Goal: Task Accomplishment & Management: Manage account settings

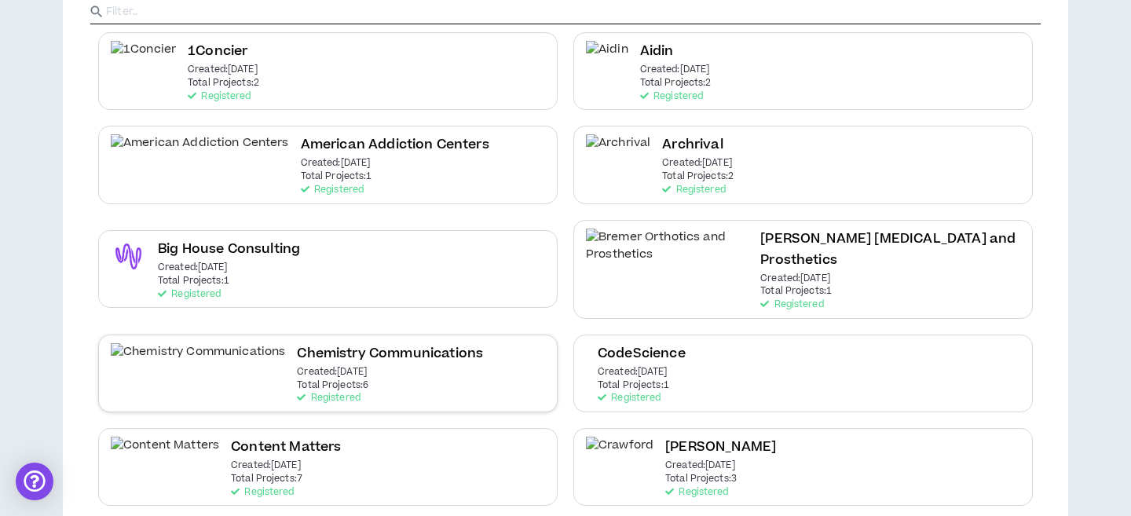
scroll to position [178, 0]
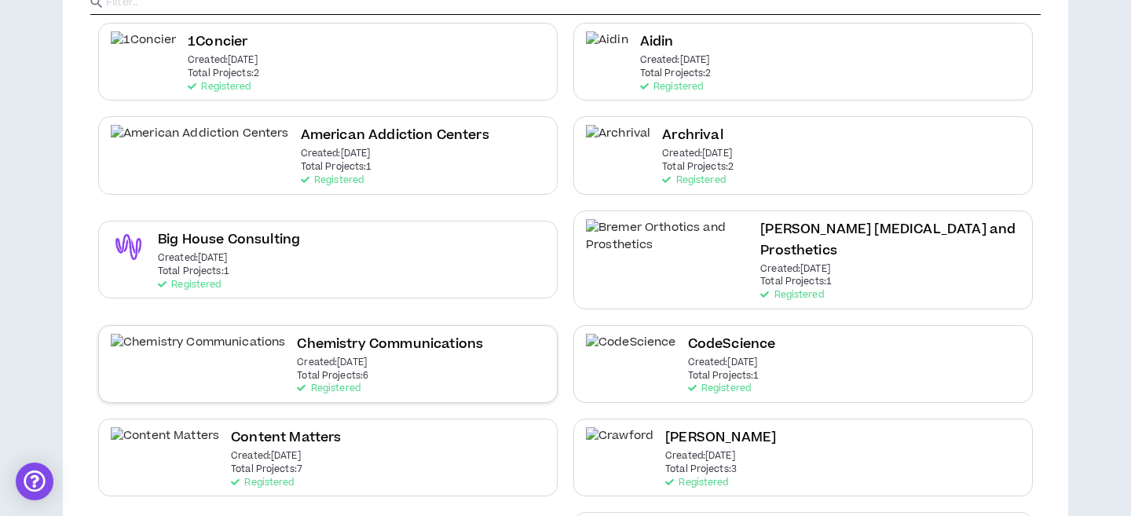
click at [236, 427] on h2 "Content Matters" at bounding box center [286, 437] width 110 height 21
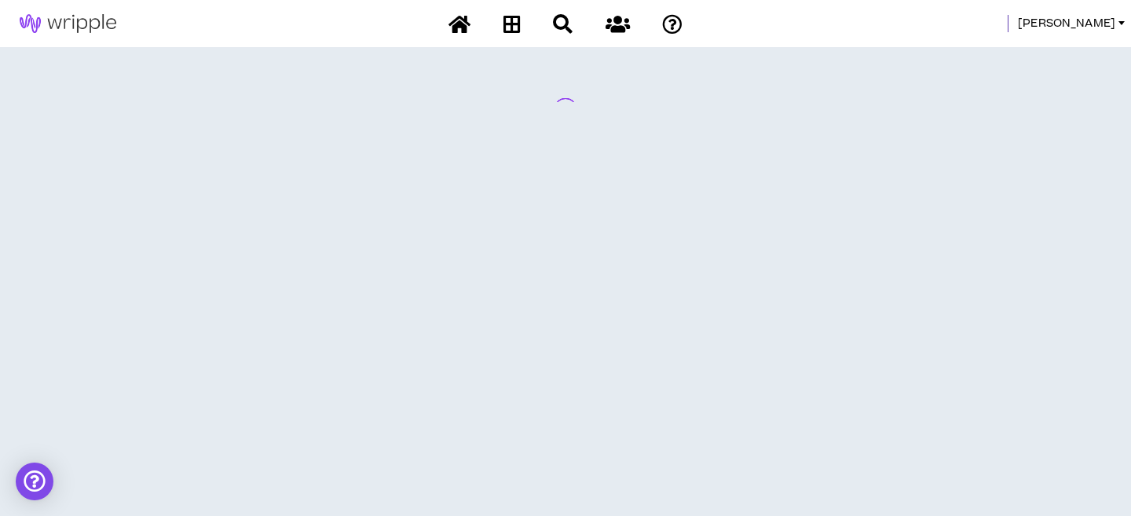
scroll to position [0, 0]
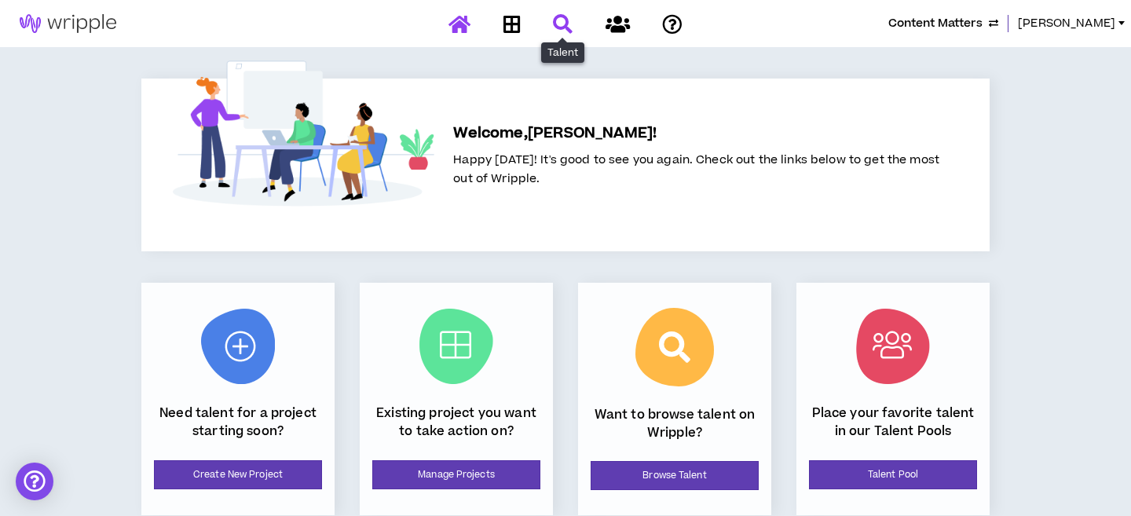
click at [561, 24] on icon at bounding box center [563, 24] width 20 height 20
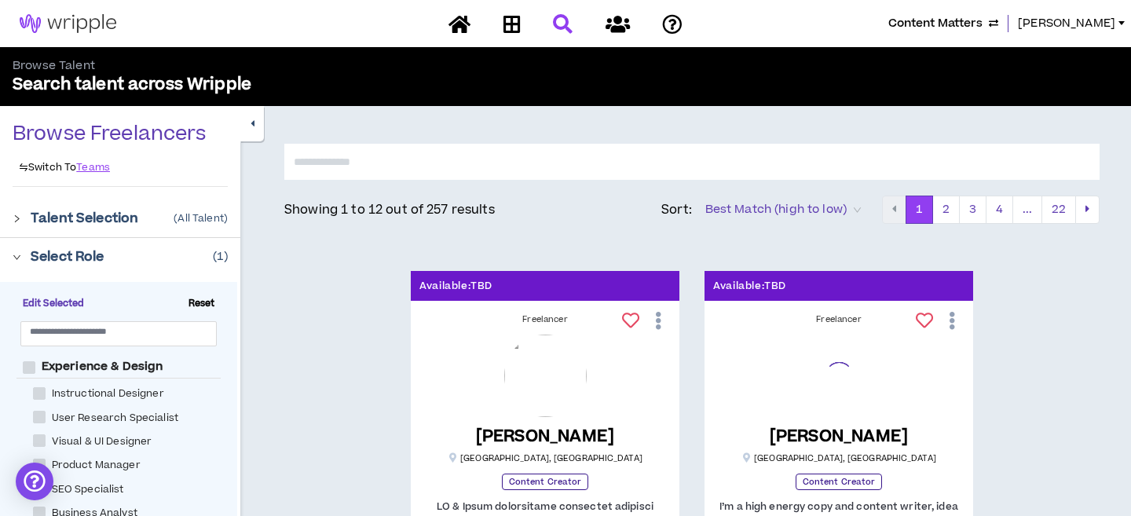
click at [983, 18] on span "Content Matters" at bounding box center [935, 23] width 94 height 17
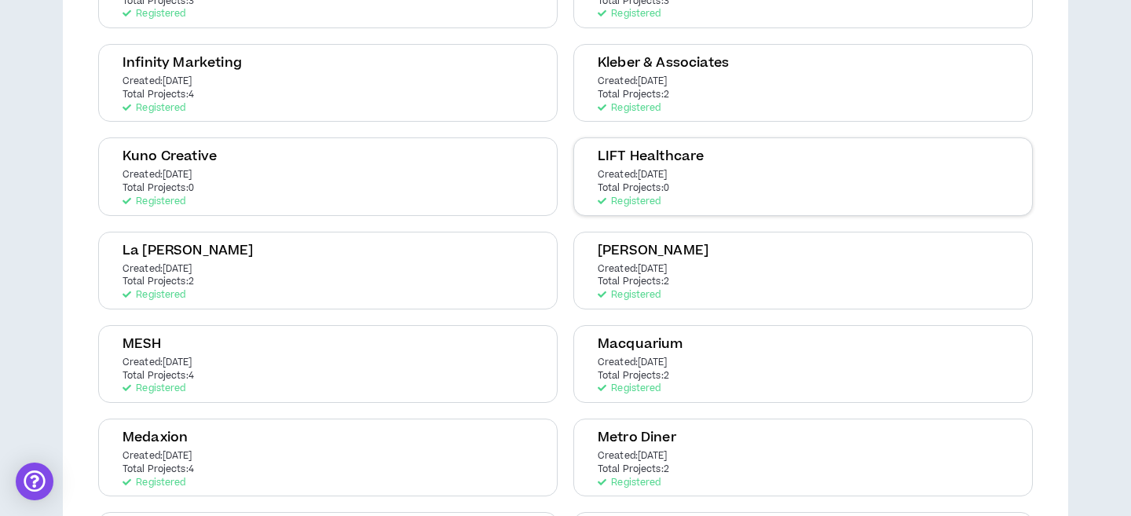
scroll to position [1415, 0]
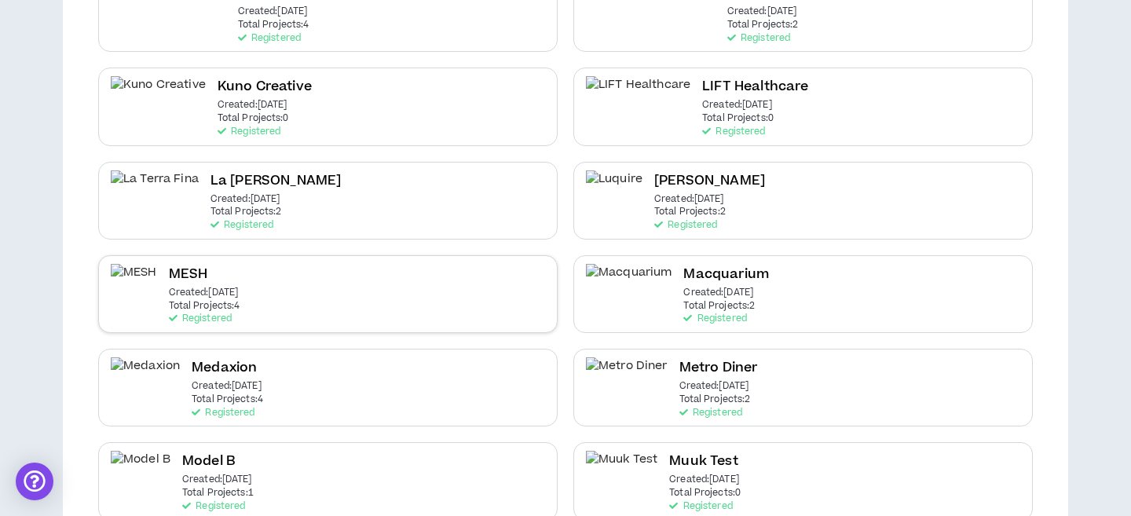
click at [288, 263] on div "MESH Created: [DATE] Total Projects: 4 Registered" at bounding box center [328, 294] width 460 height 78
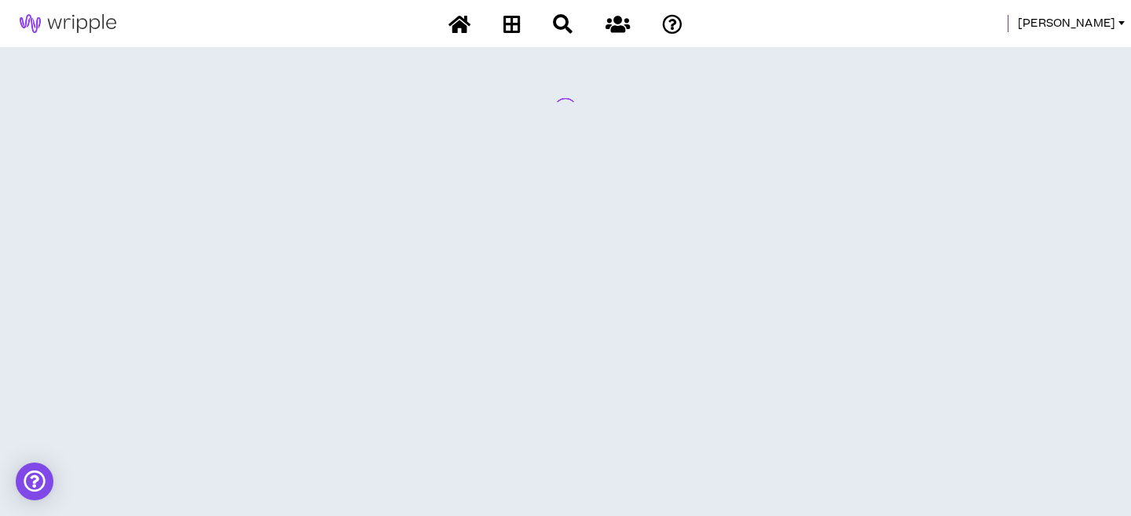
scroll to position [0, 0]
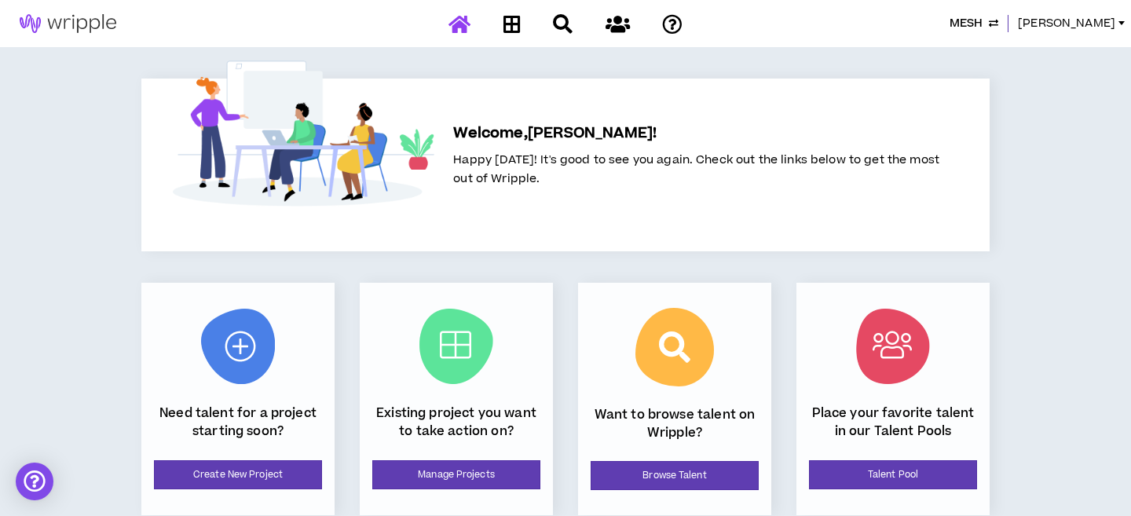
click at [983, 22] on span "MESH" at bounding box center [966, 23] width 33 height 17
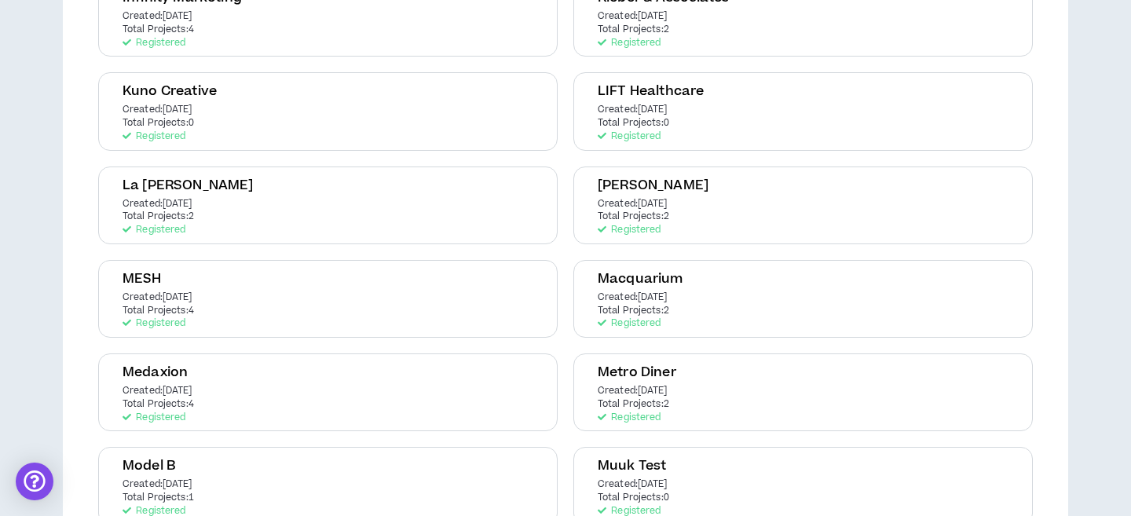
scroll to position [1391, 0]
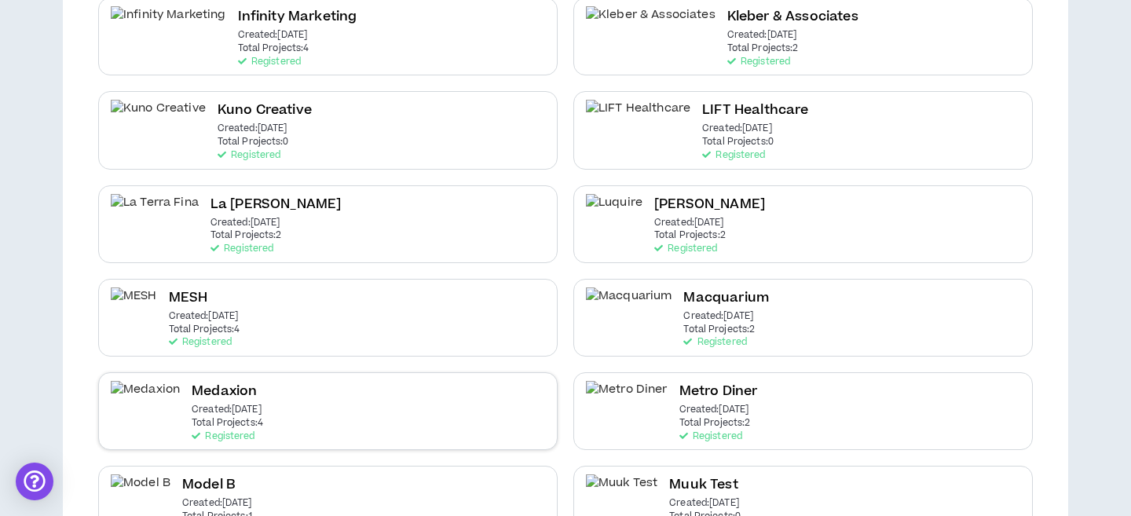
click at [299, 372] on div "Medaxion Created: [DATE] Total Projects: 4 Registered" at bounding box center [328, 411] width 460 height 78
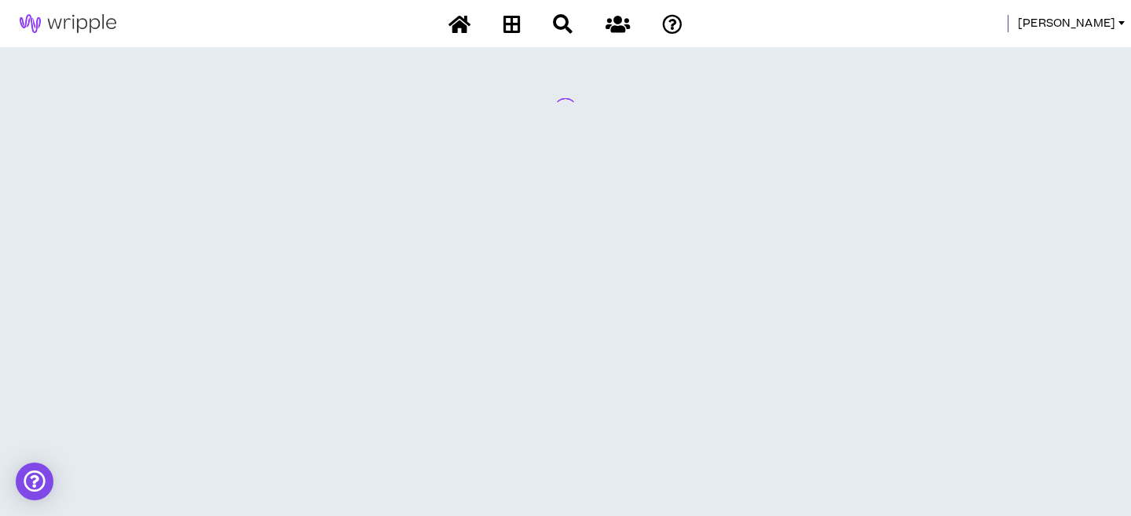
scroll to position [0, 0]
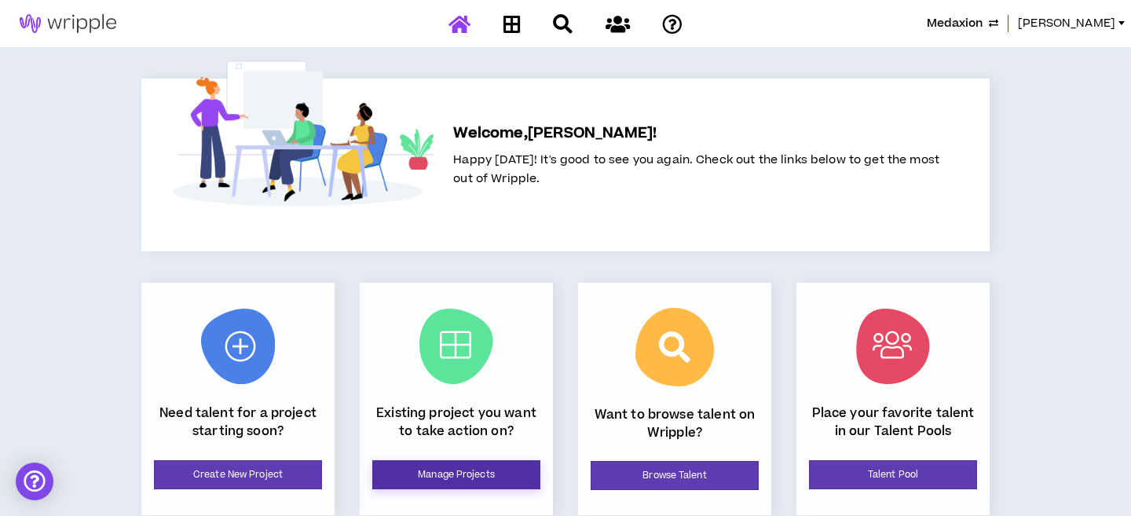
click at [437, 482] on link "Manage Projects" at bounding box center [456, 474] width 168 height 29
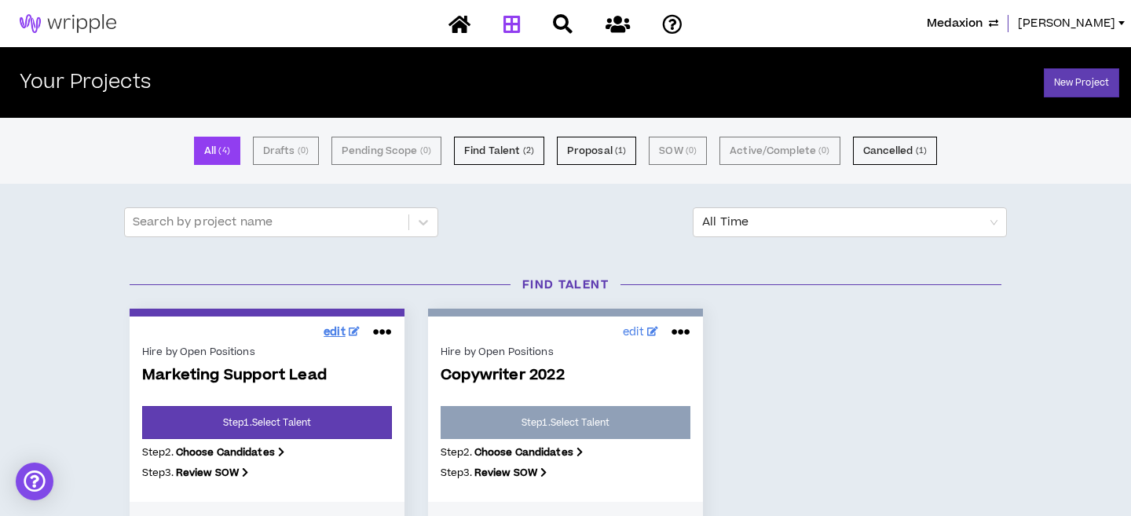
click at [338, 332] on span "edit" at bounding box center [335, 332] width 22 height 16
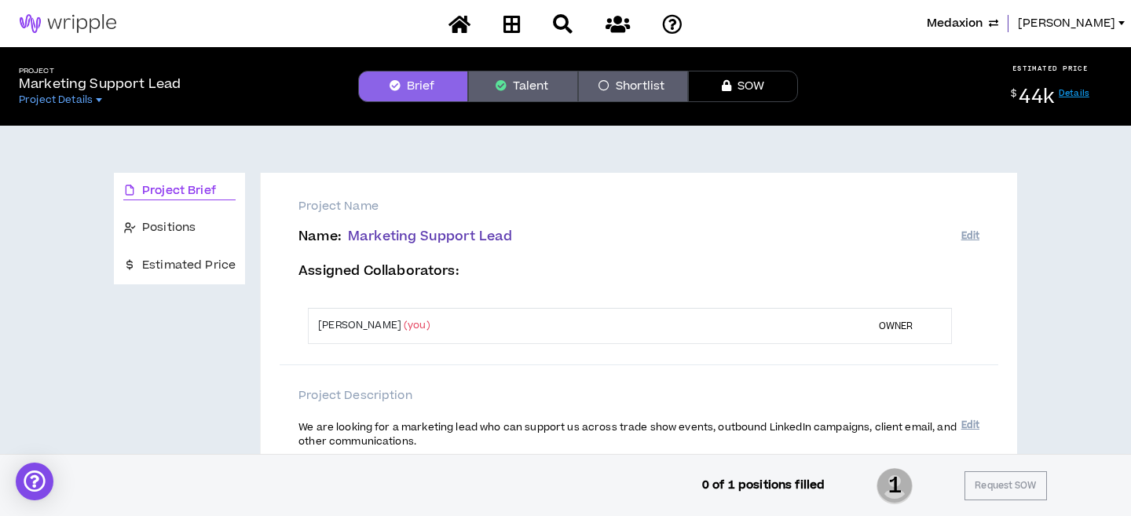
click at [517, 93] on button "Talent" at bounding box center [523, 86] width 110 height 31
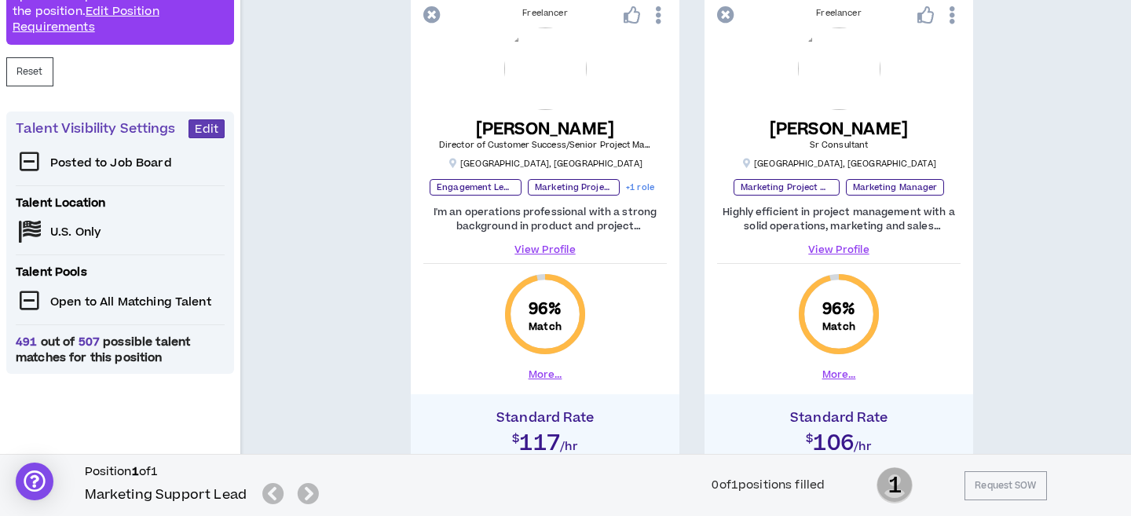
scroll to position [317, 0]
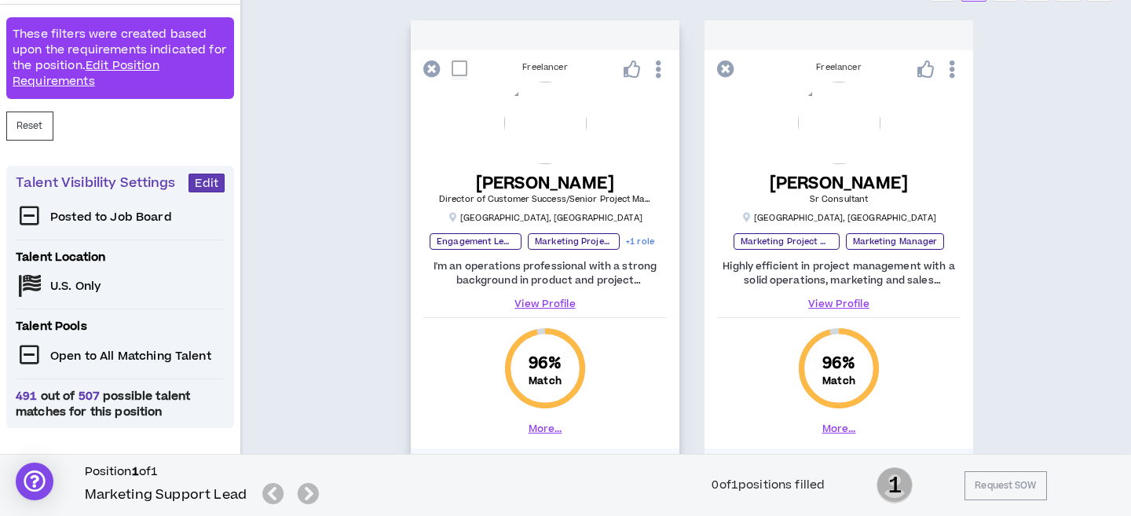
click at [663, 71] on icon at bounding box center [658, 69] width 16 height 27
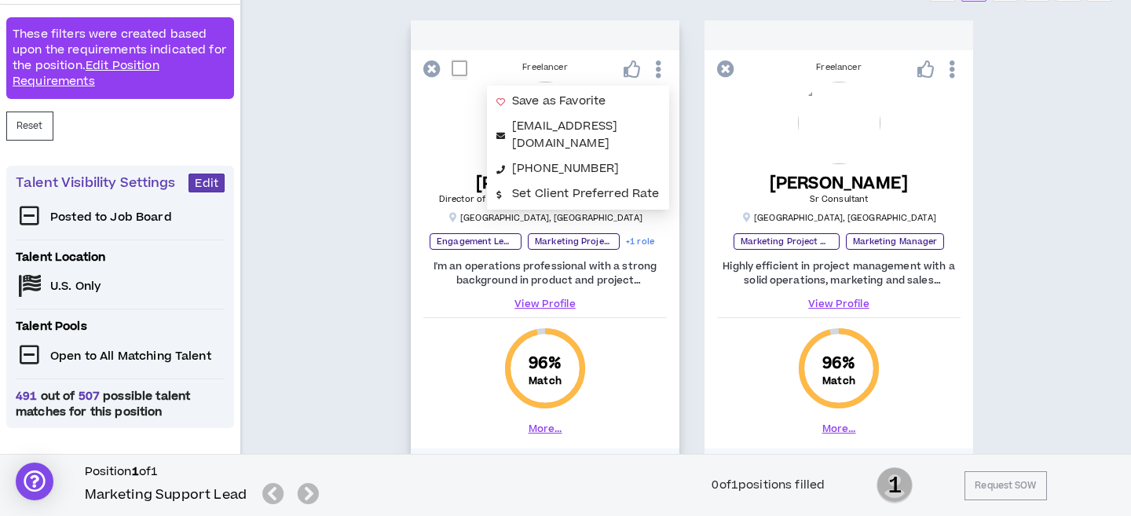
click at [663, 71] on icon at bounding box center [658, 69] width 16 height 27
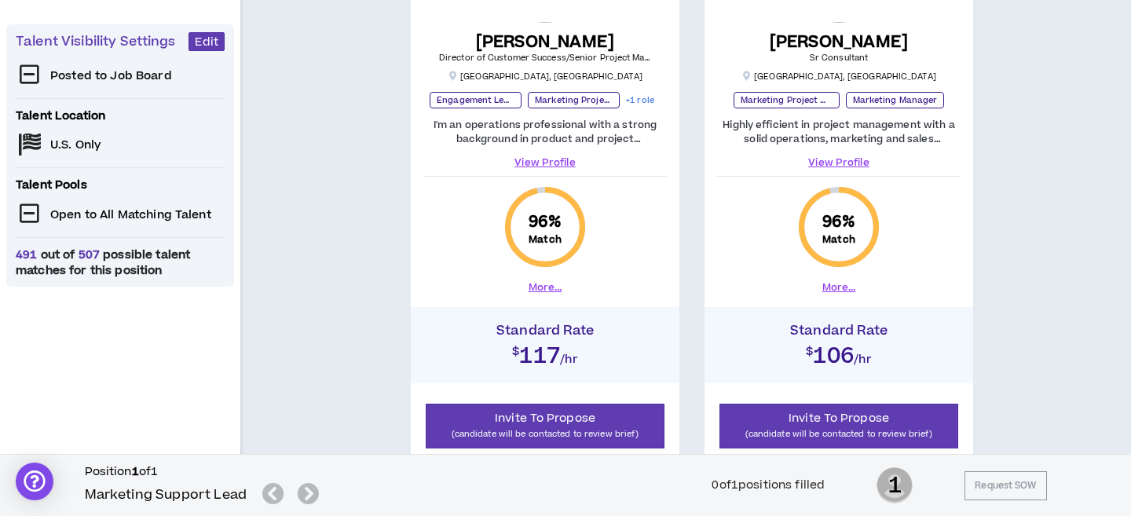
scroll to position [298, 0]
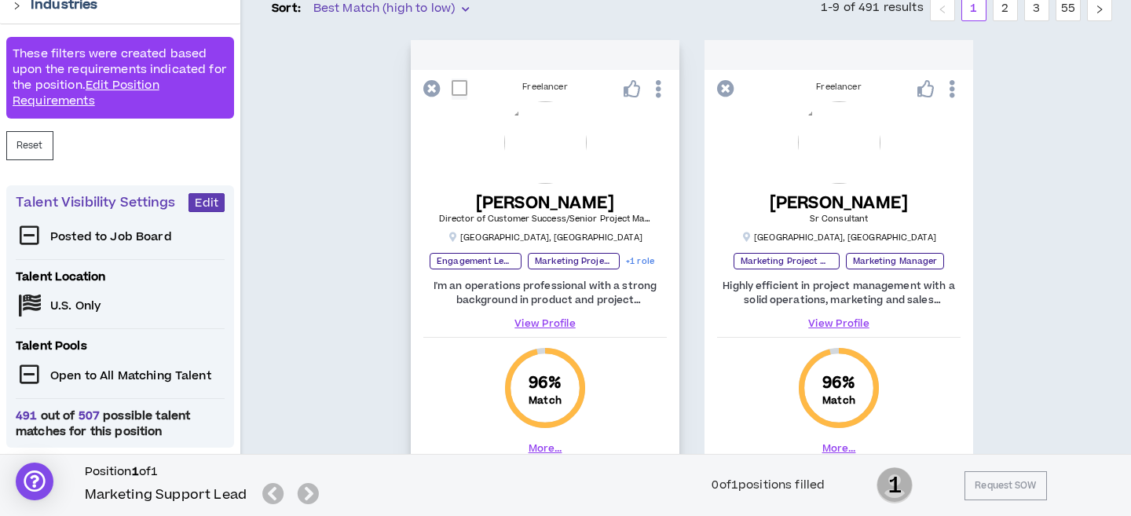
click at [458, 90] on span at bounding box center [460, 88] width 16 height 16
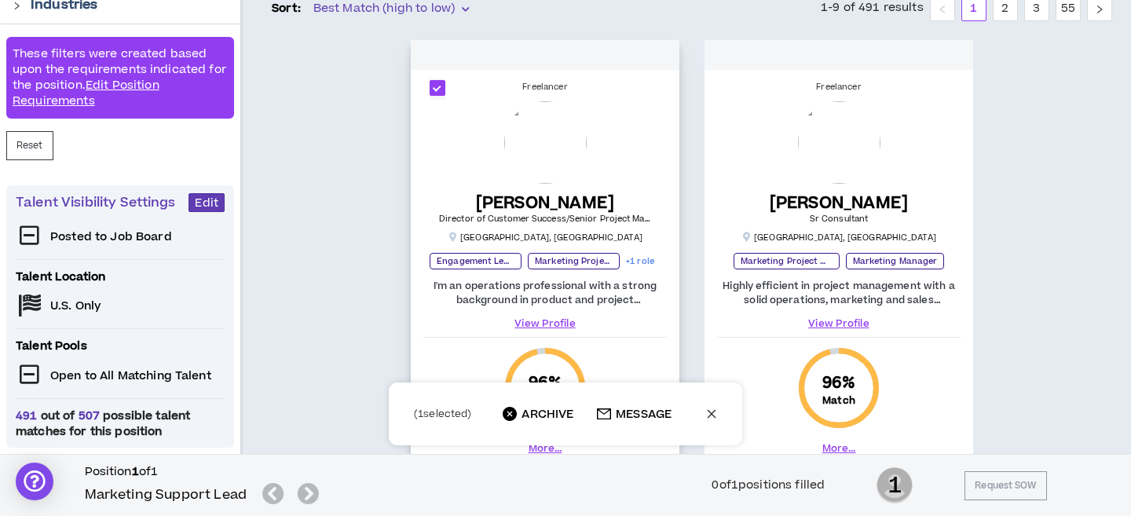
click at [709, 411] on icon "close" at bounding box center [712, 414] width 9 height 9
checkbox input "*****"
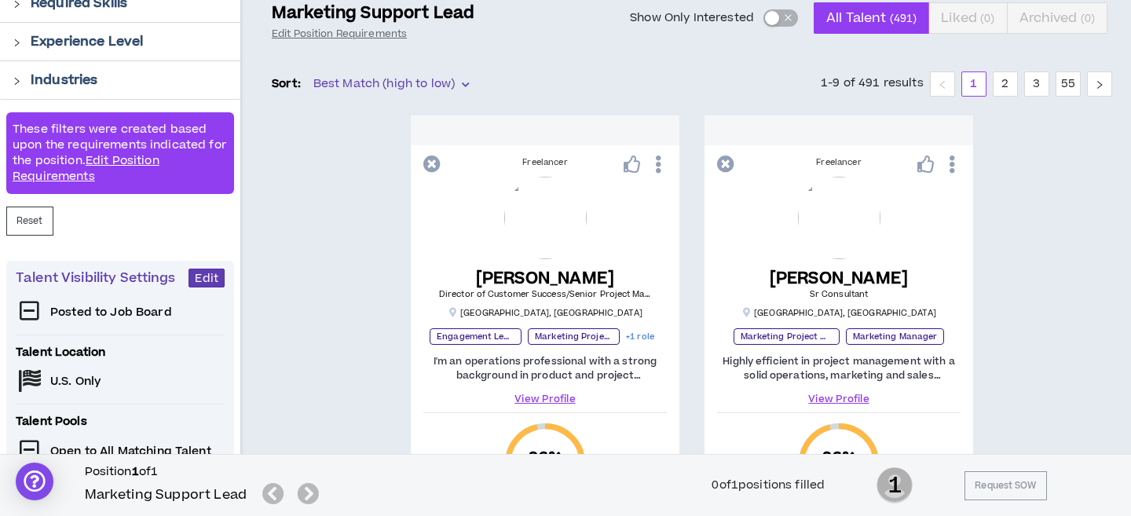
scroll to position [215, 0]
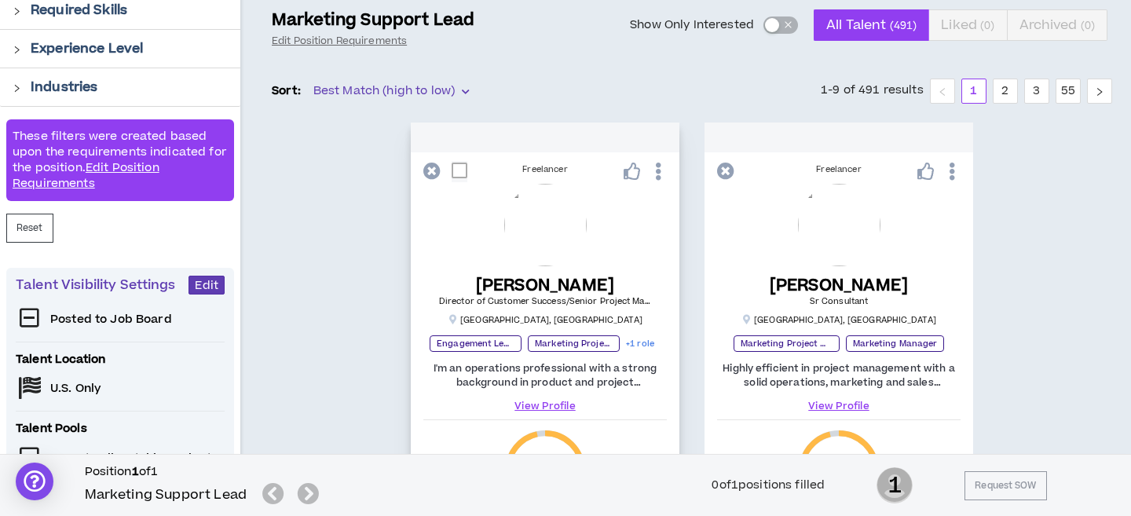
click at [660, 170] on icon at bounding box center [658, 171] width 16 height 27
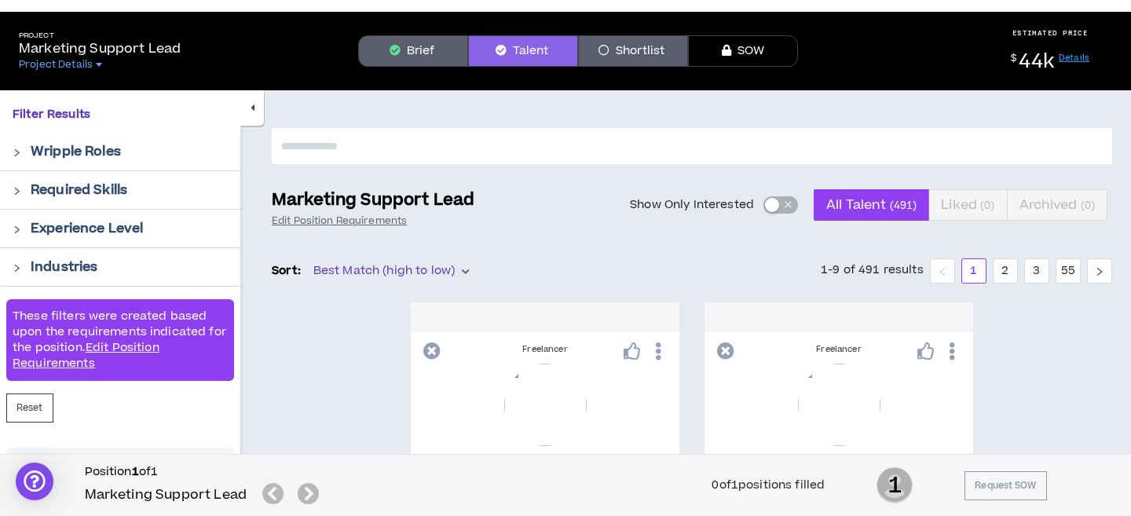
scroll to position [0, 0]
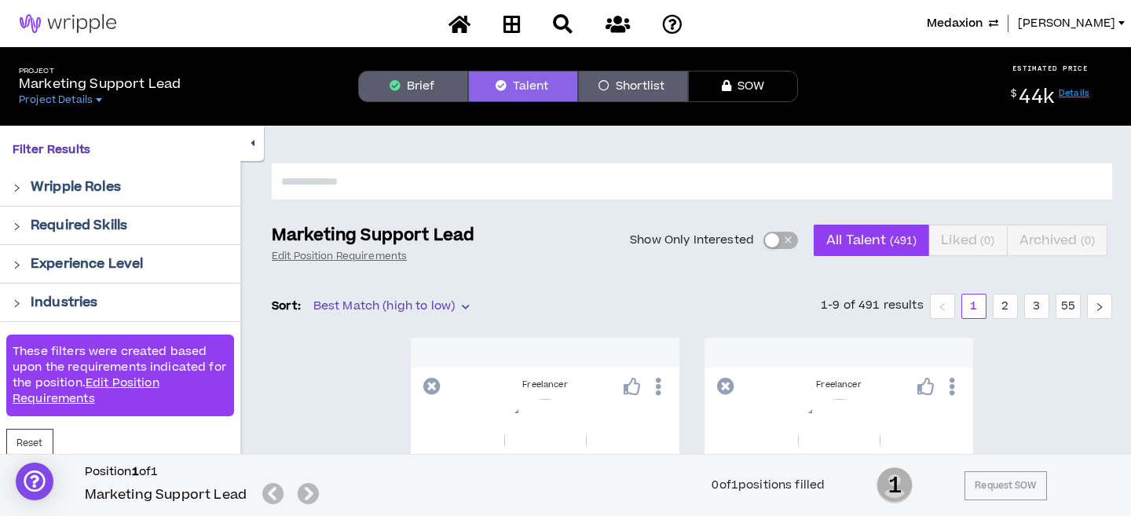
click at [633, 81] on button "Shortlist" at bounding box center [633, 86] width 110 height 31
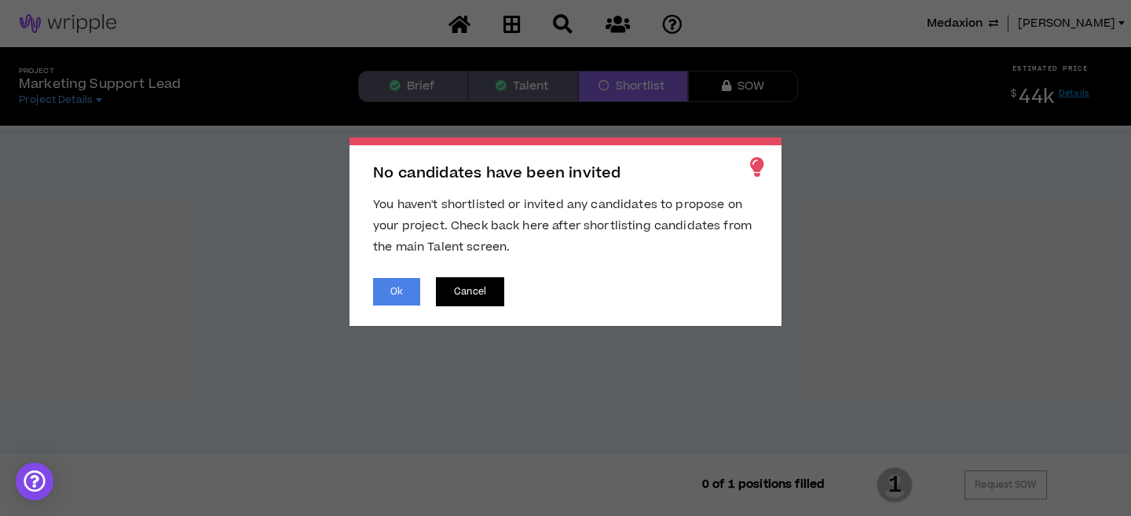
click at [462, 291] on button "Cancel" at bounding box center [470, 291] width 68 height 29
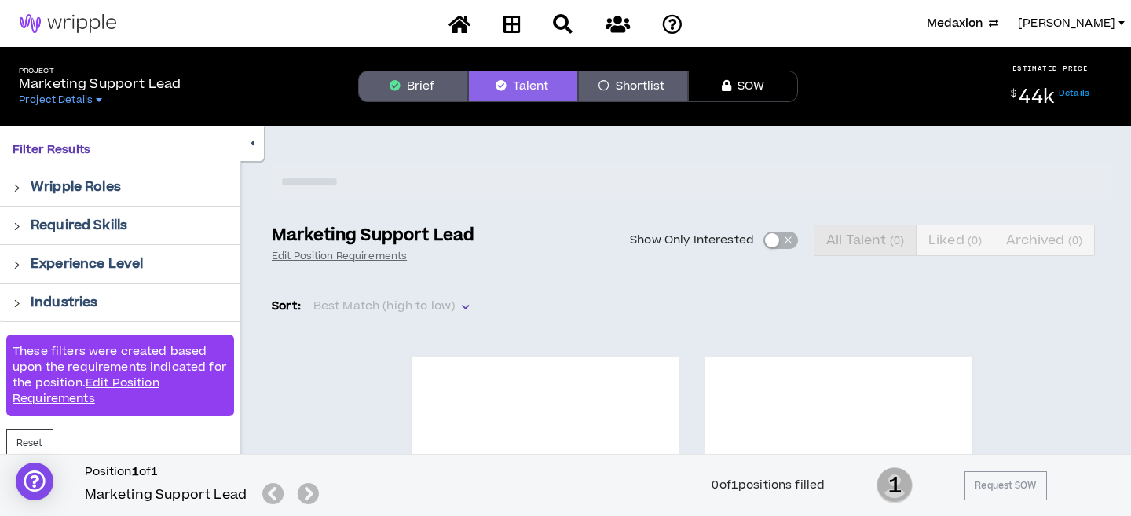
click at [626, 83] on button "Shortlist" at bounding box center [633, 86] width 110 height 31
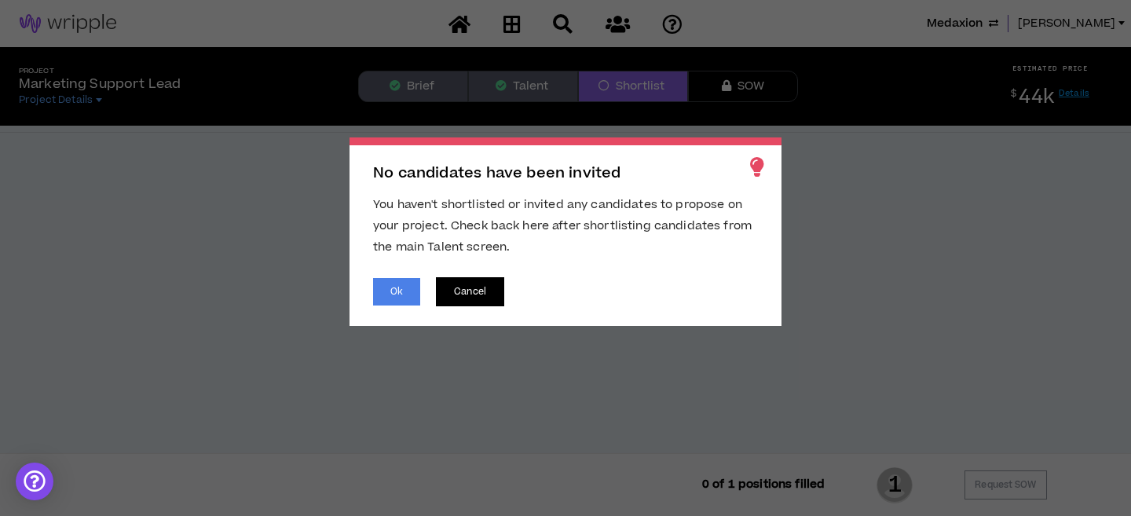
click at [463, 294] on button "Cancel" at bounding box center [470, 291] width 68 height 29
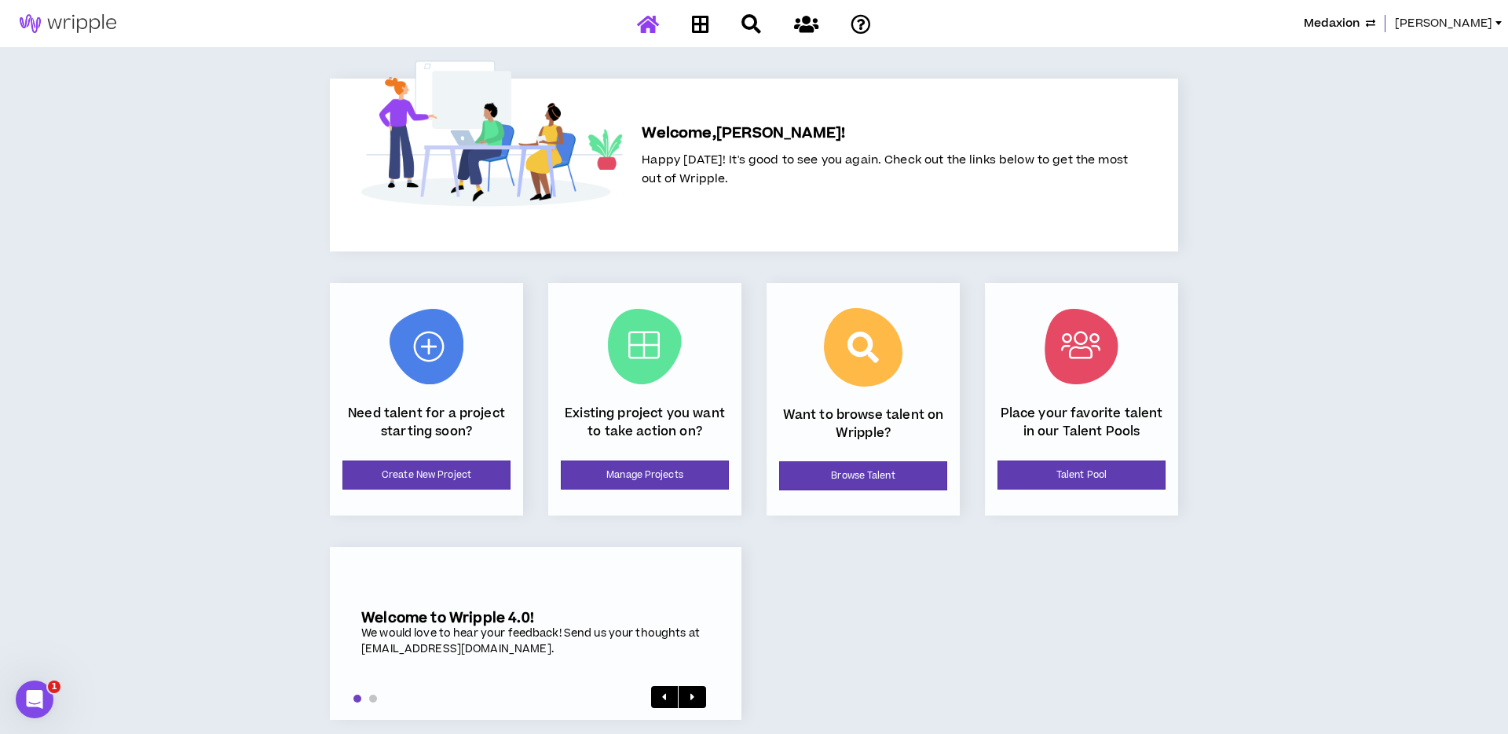
click at [1488, 18] on span "[PERSON_NAME]" at bounding box center [1443, 23] width 97 height 17
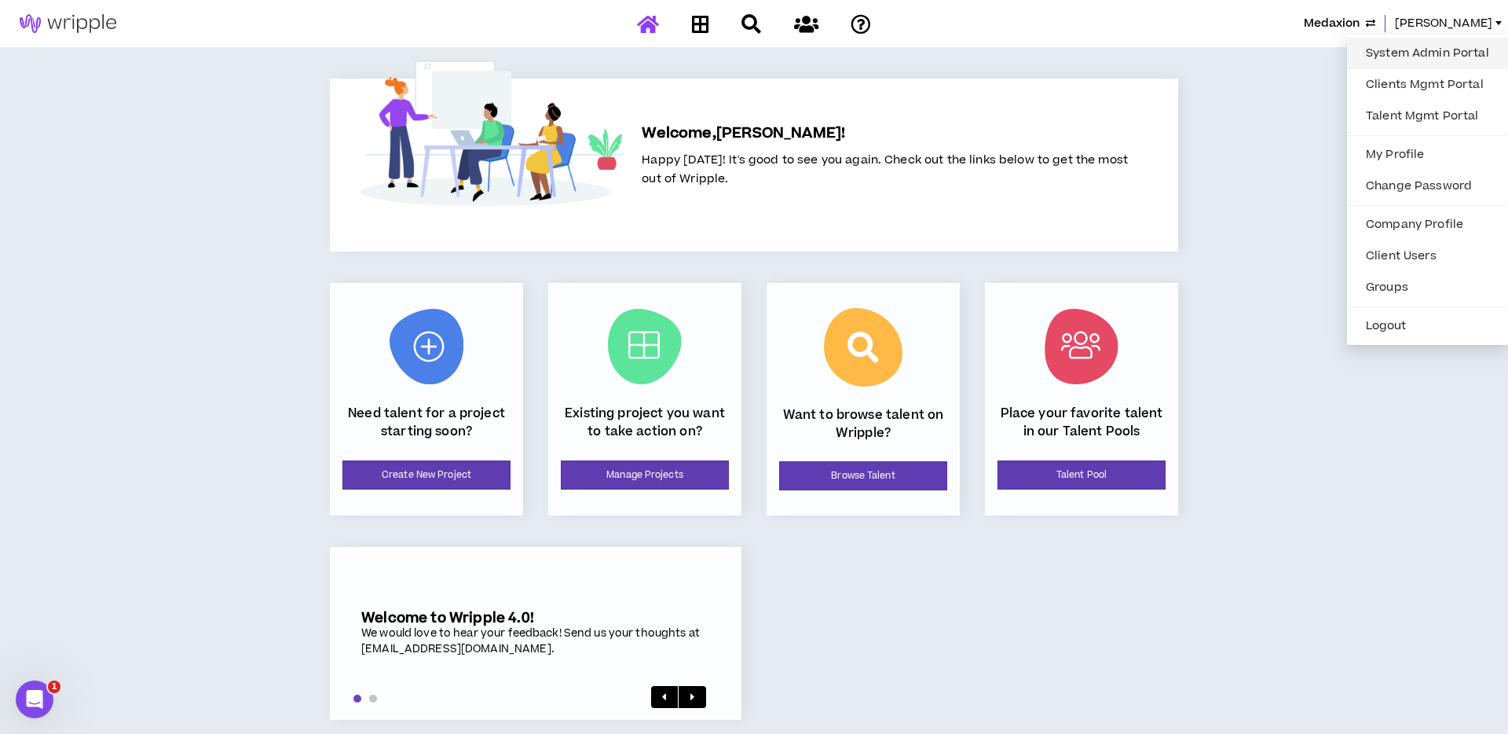
click at [1438, 54] on link "System Admin Portal" at bounding box center [1428, 54] width 142 height 24
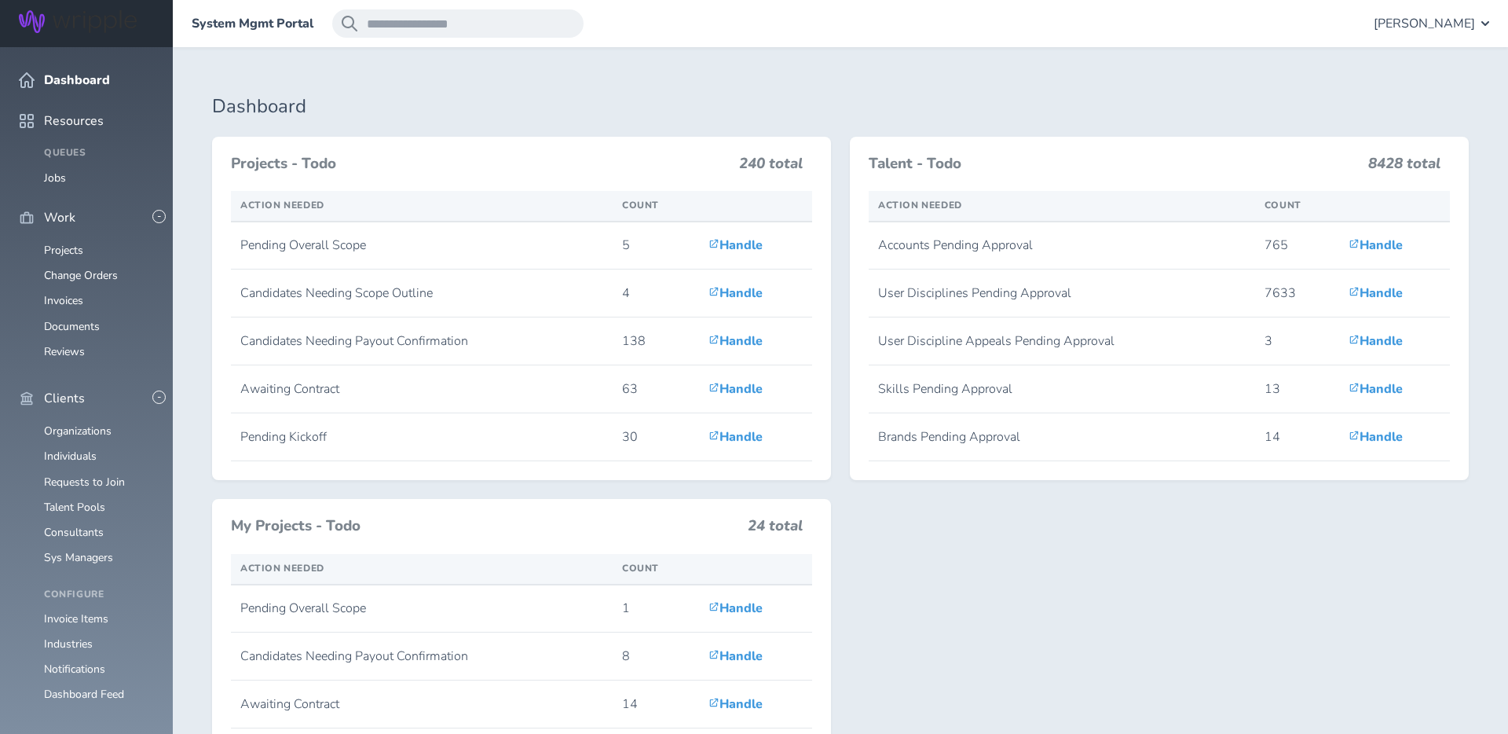
scroll to position [1496, 0]
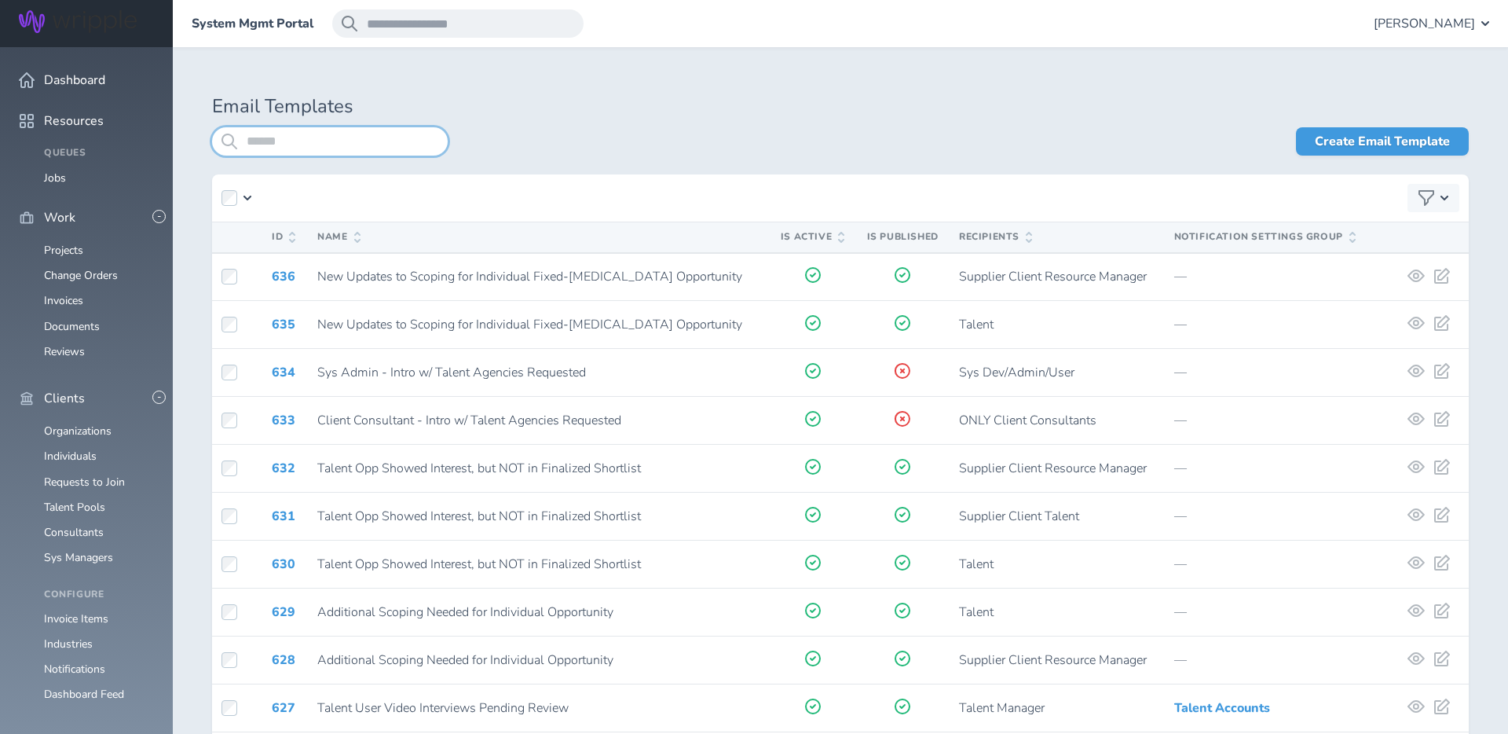
click at [266, 137] on input "search" at bounding box center [330, 141] width 236 height 28
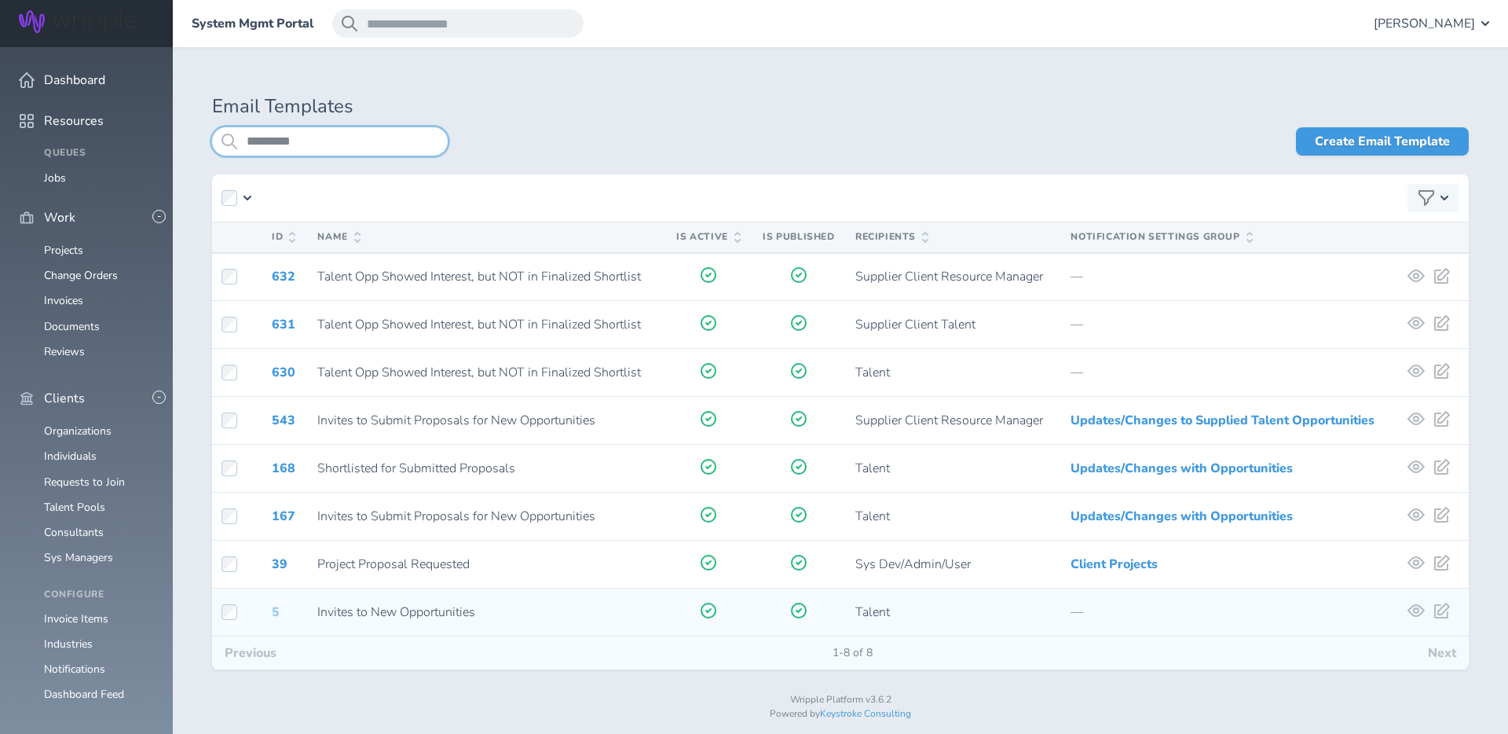
type input "*********"
click at [277, 613] on link "5" at bounding box center [276, 611] width 8 height 17
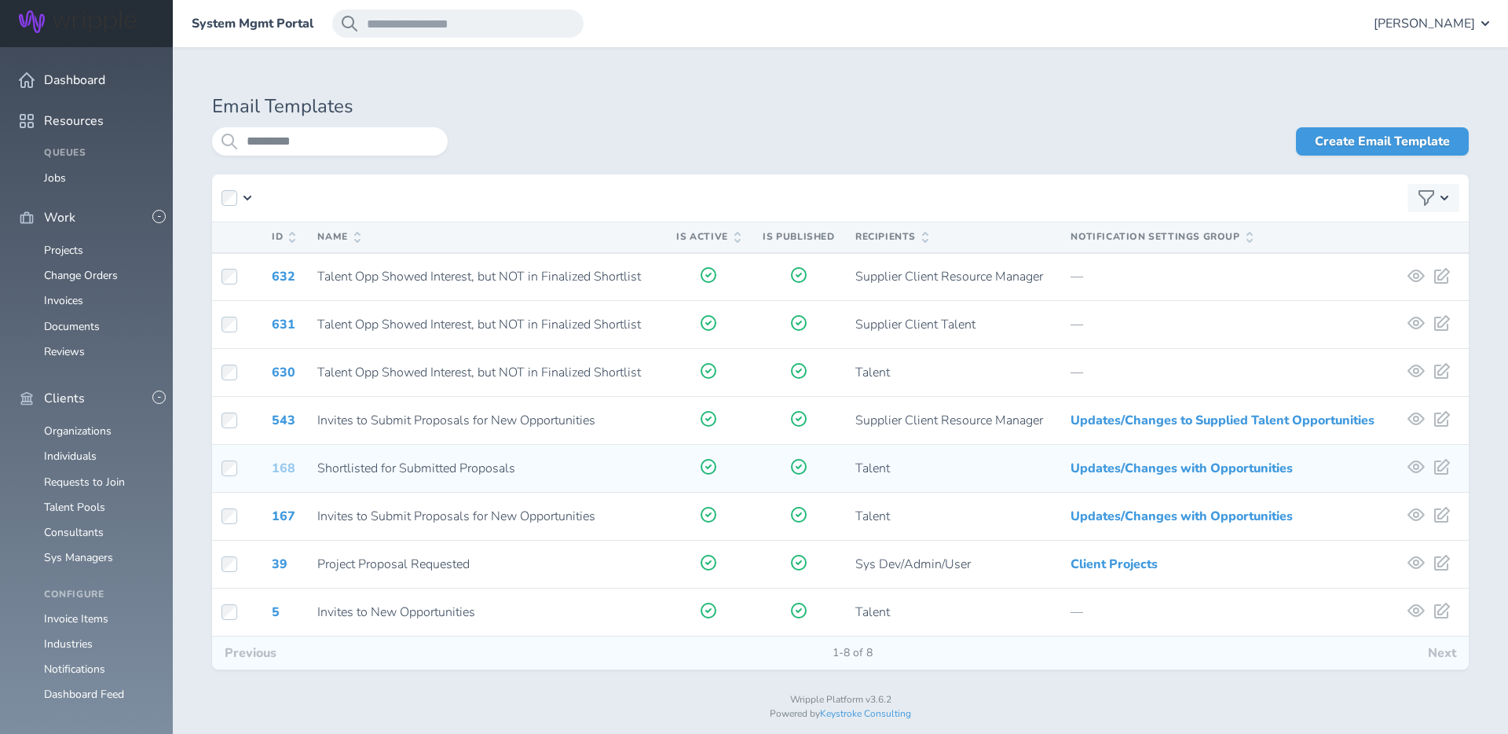
click at [285, 468] on link "168" at bounding box center [284, 468] width 24 height 17
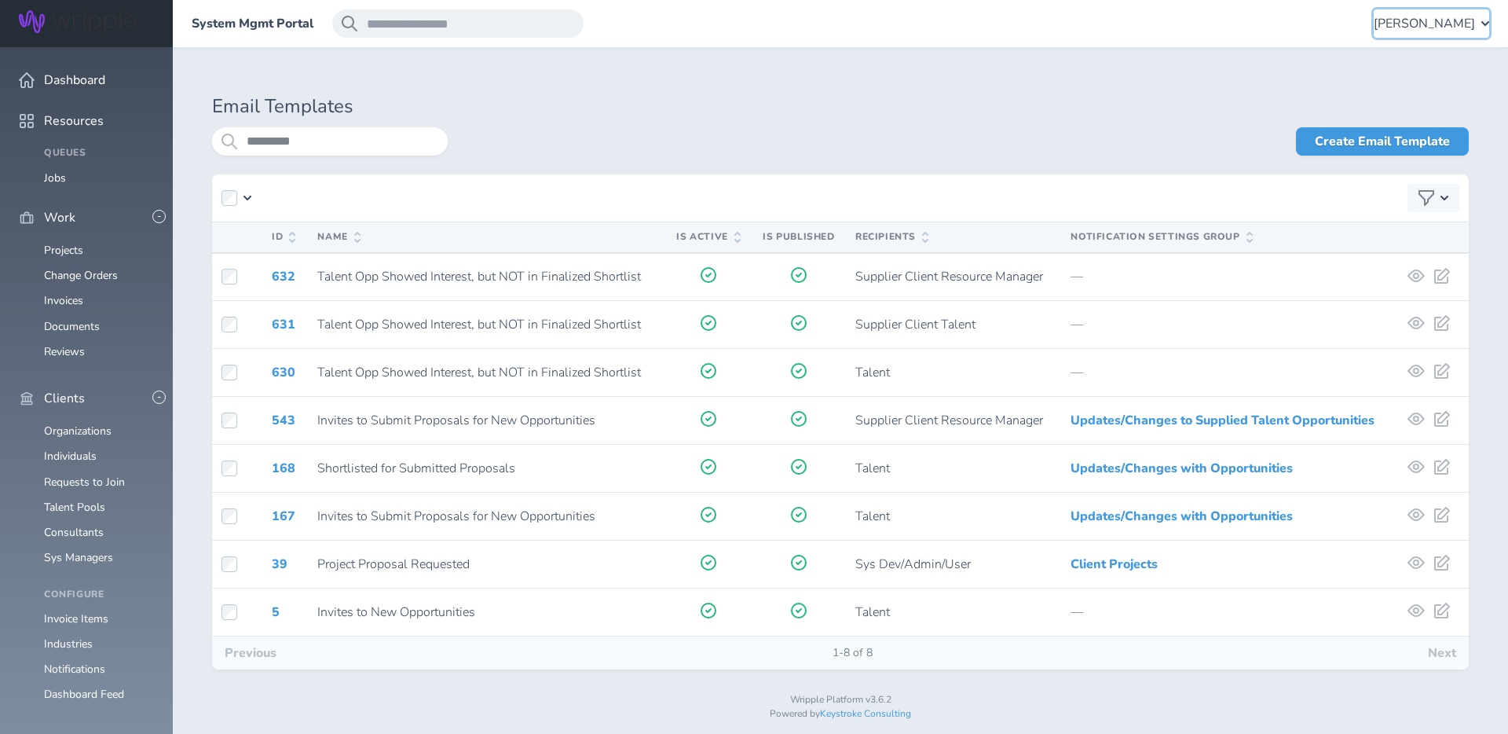
click at [1449, 30] on span "[PERSON_NAME]" at bounding box center [1424, 23] width 101 height 14
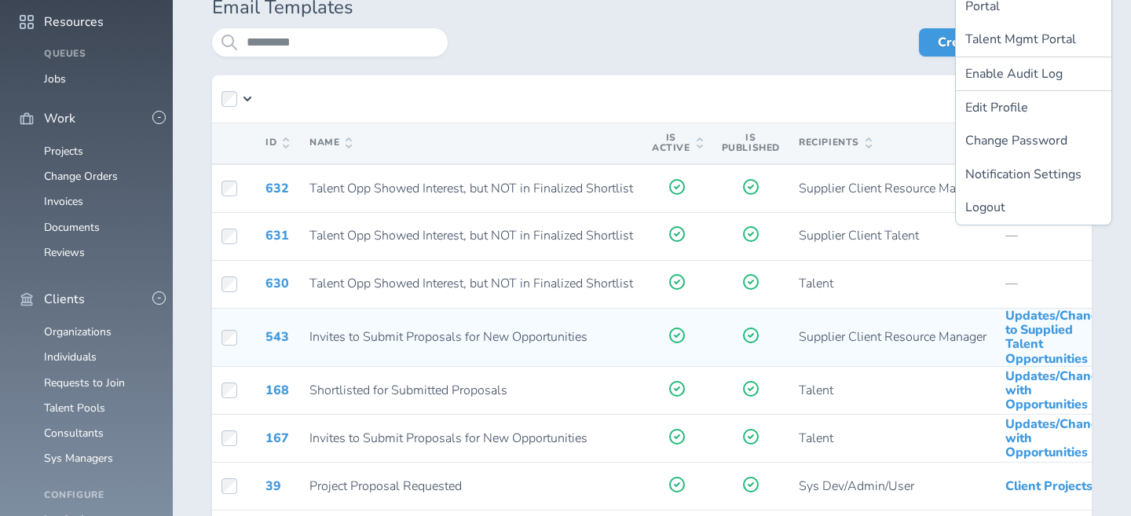
scroll to position [109, 0]
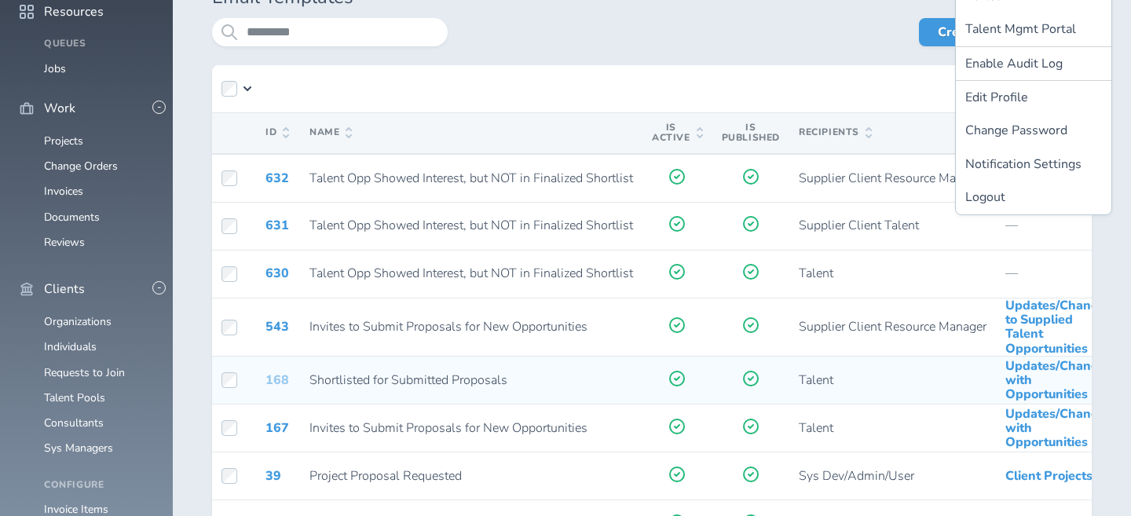
click at [277, 379] on link "168" at bounding box center [278, 380] width 24 height 17
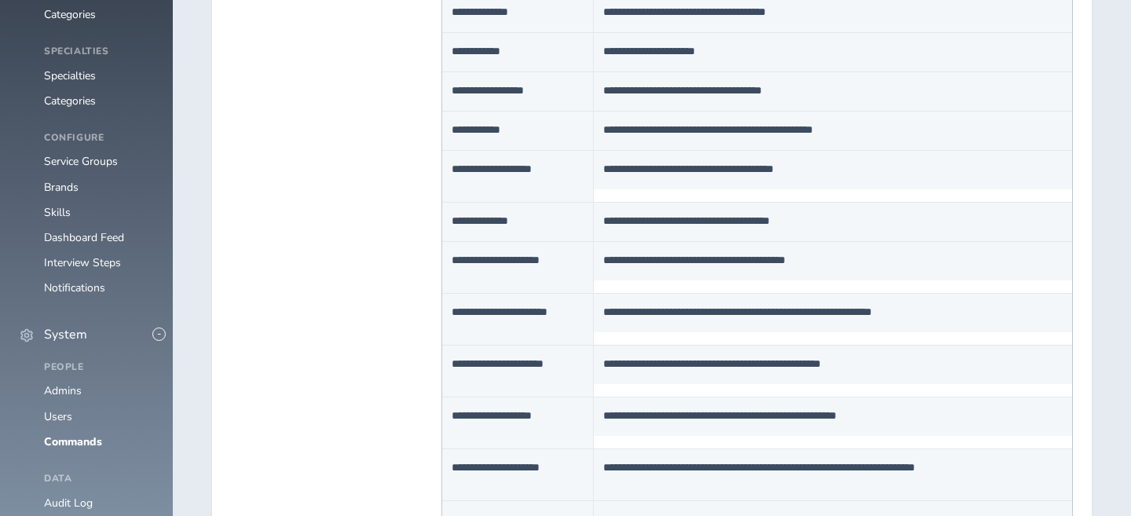
scroll to position [1070, 0]
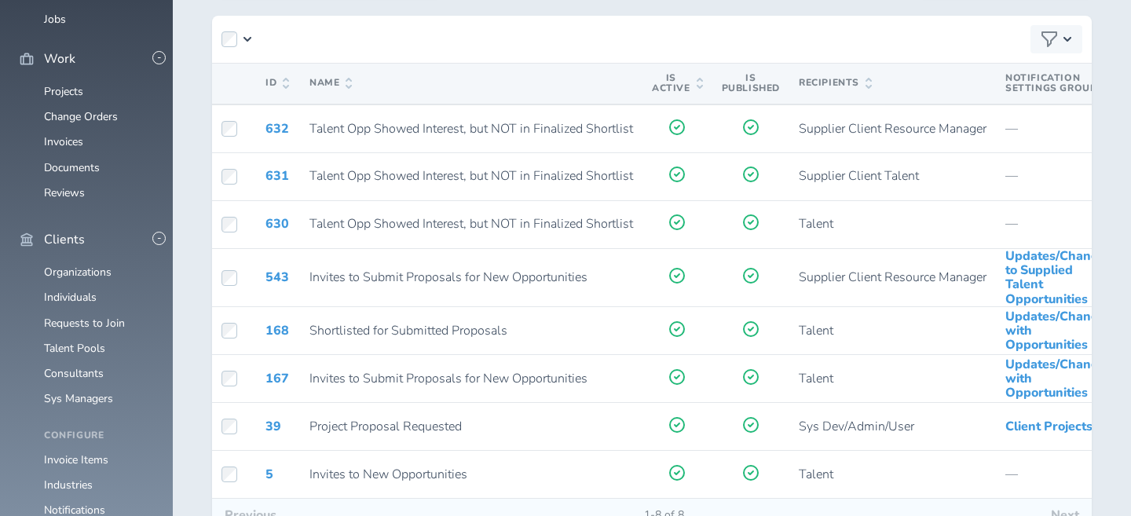
scroll to position [170, 0]
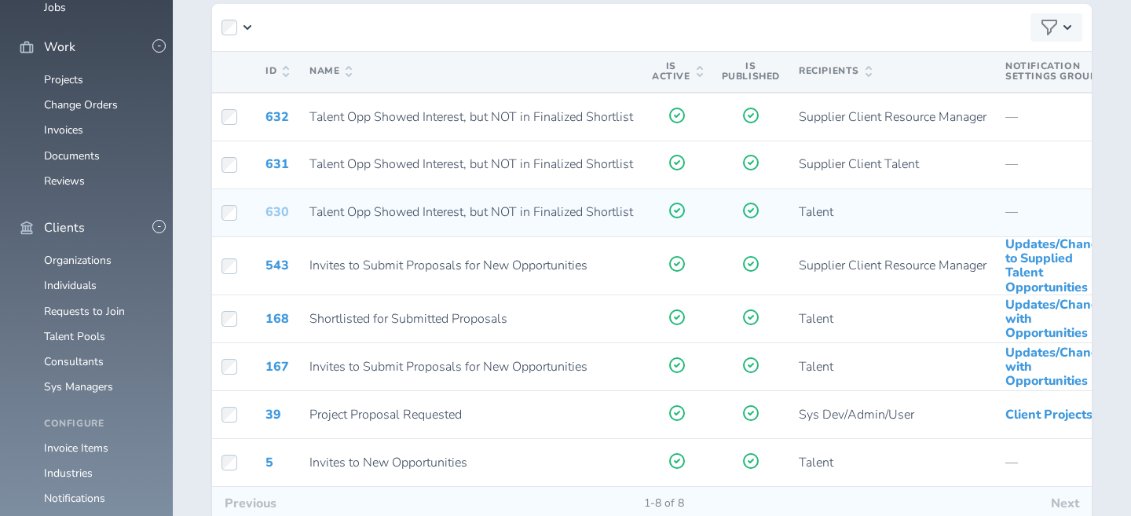
click at [274, 207] on link "630" at bounding box center [278, 211] width 24 height 17
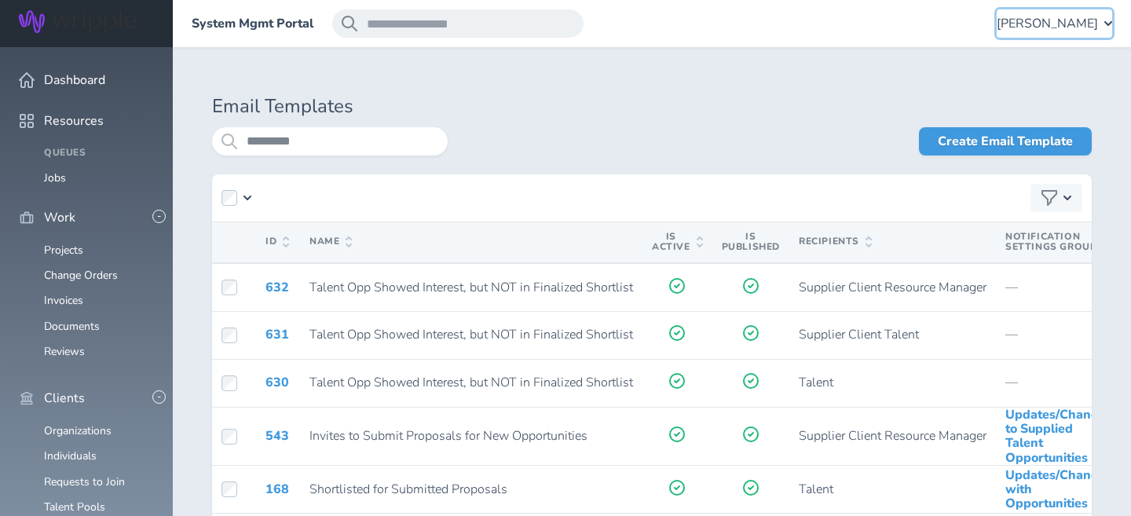
click at [1038, 18] on span "Angie Vaughn" at bounding box center [1047, 23] width 101 height 14
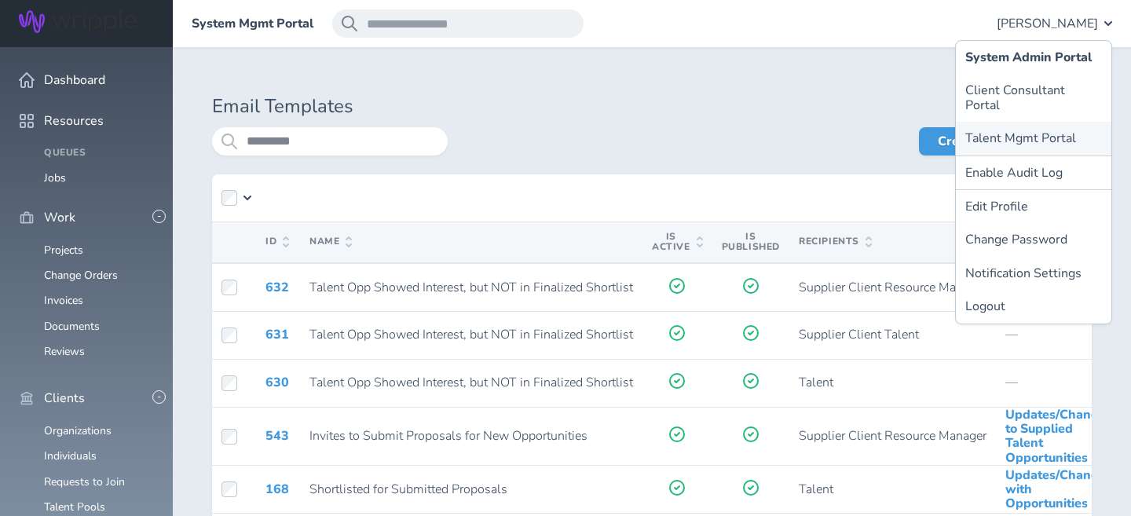
click at [988, 122] on link "Talent Mgmt Portal" at bounding box center [1034, 138] width 156 height 33
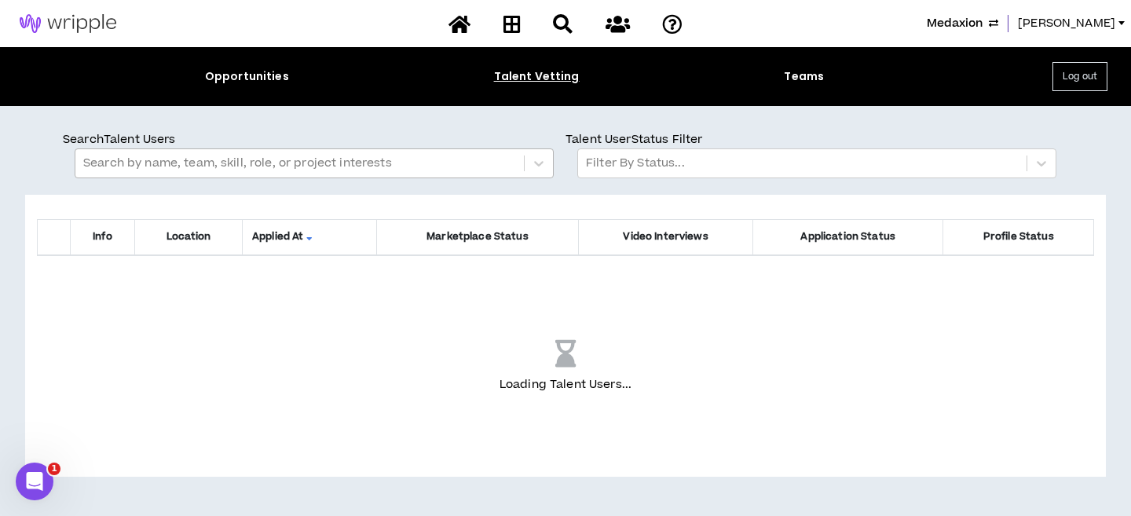
click at [453, 163] on div at bounding box center [299, 163] width 433 height 20
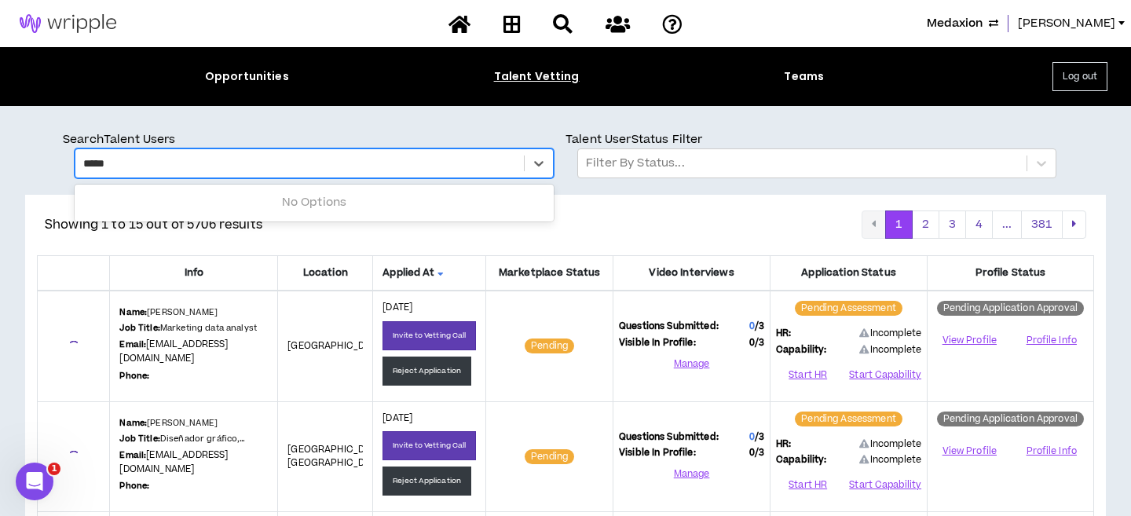
type input "******"
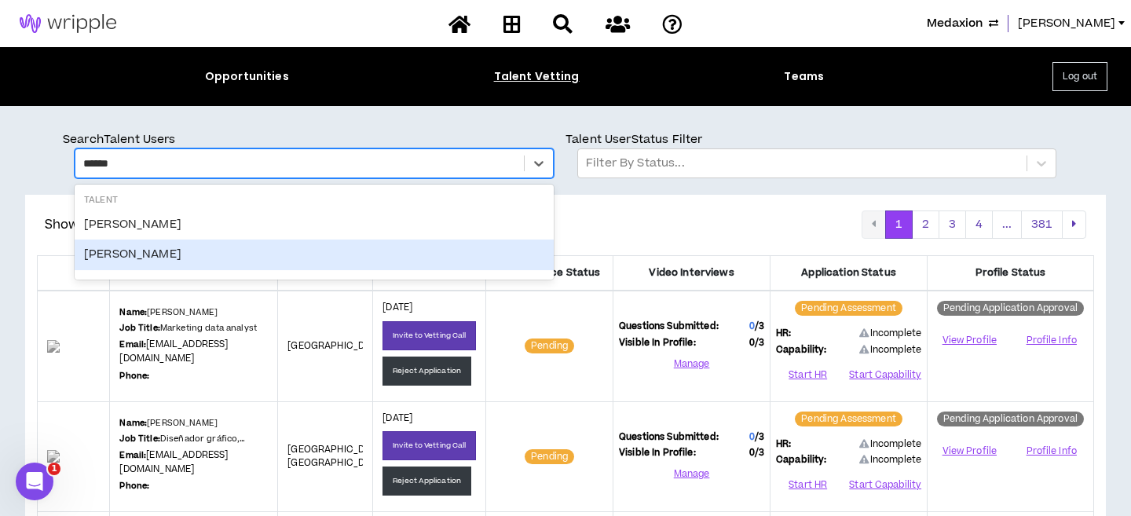
click at [224, 255] on div "Latoya Almond" at bounding box center [314, 255] width 479 height 30
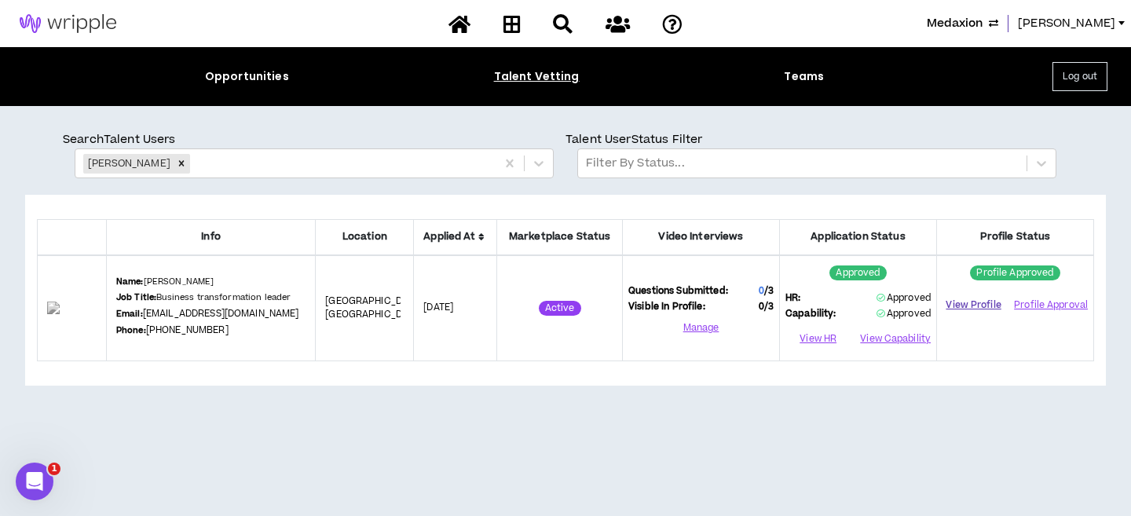
click at [977, 303] on link "View Profile" at bounding box center [974, 304] width 62 height 27
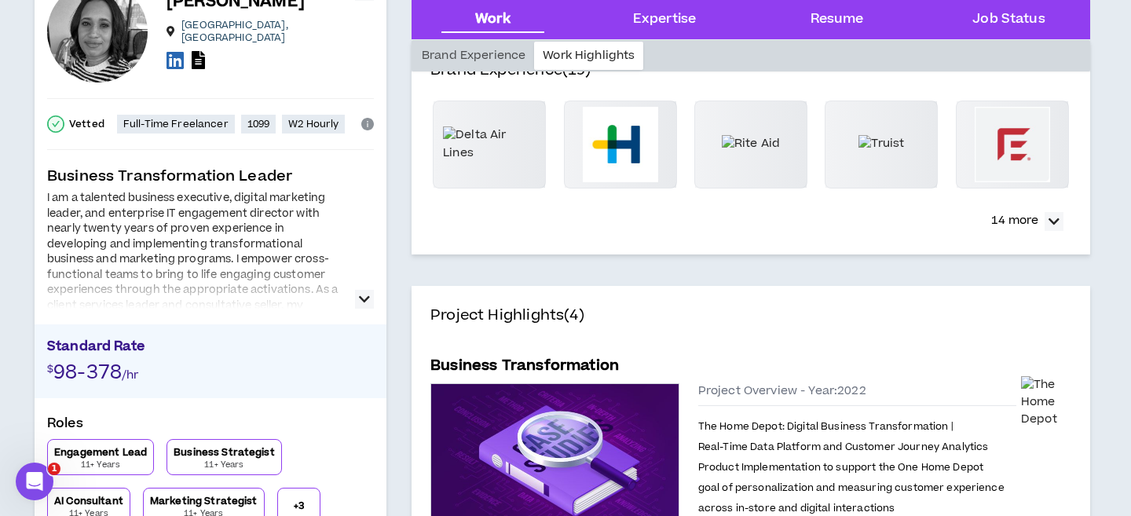
scroll to position [116, 0]
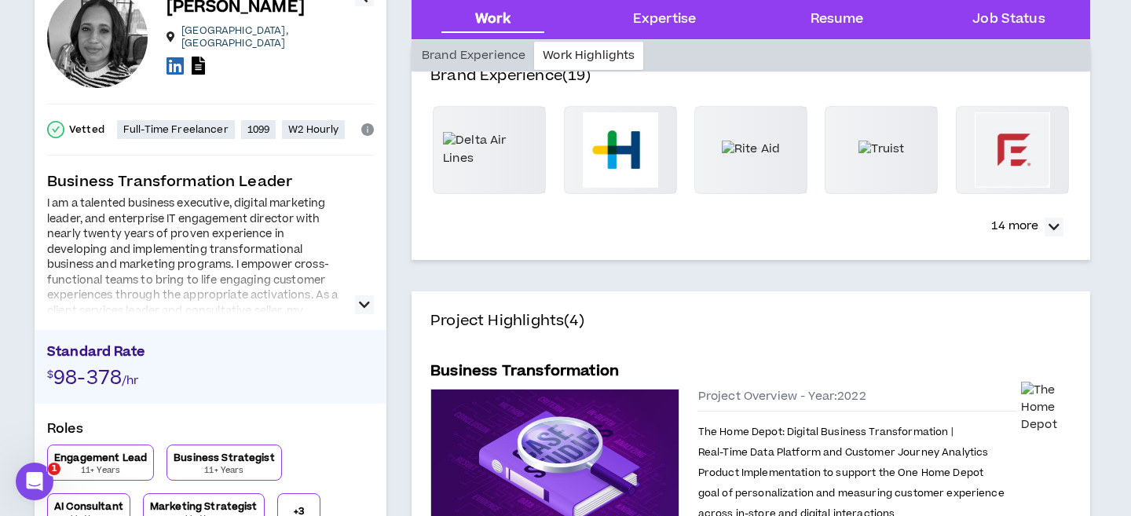
click at [370, 307] on button "button" at bounding box center [364, 304] width 19 height 19
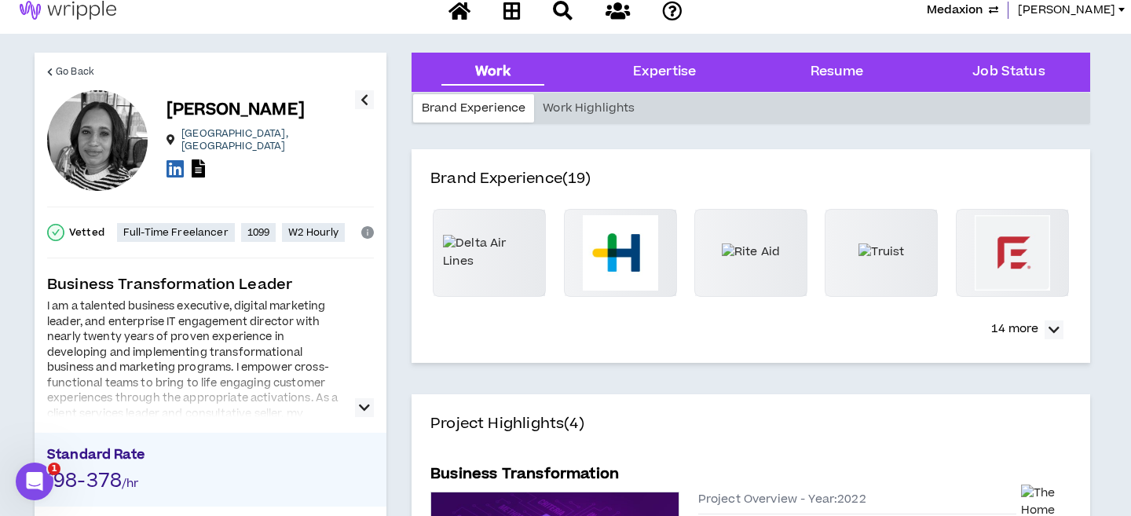
scroll to position [20, 0]
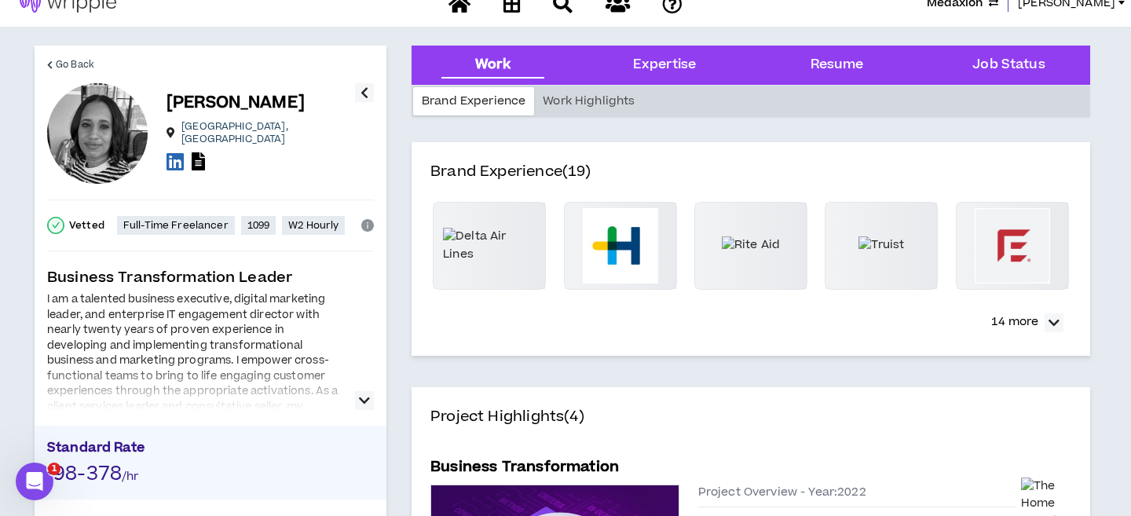
click at [361, 401] on icon "button" at bounding box center [364, 400] width 11 height 19
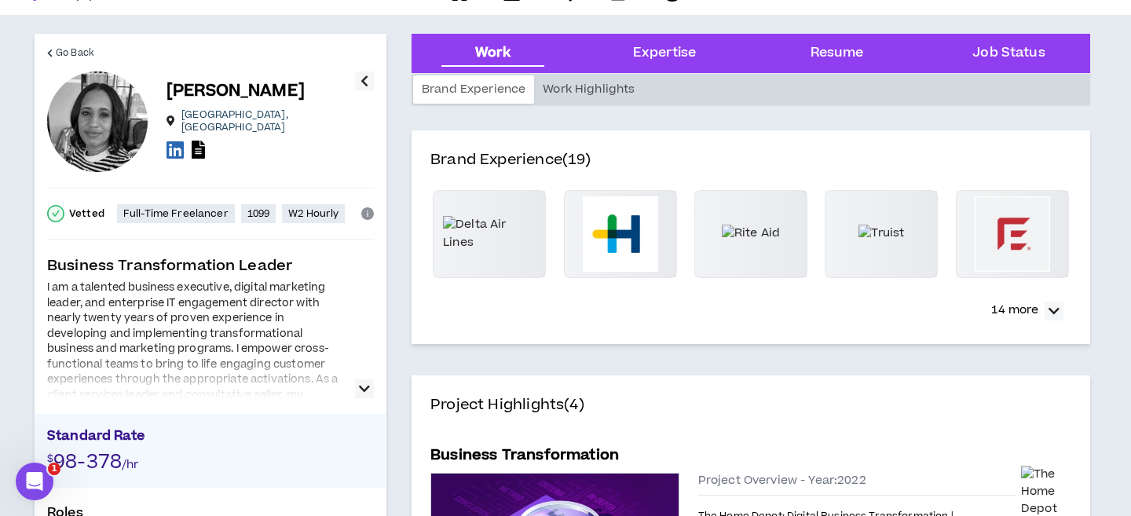
scroll to position [0, 0]
